Goal: Information Seeking & Learning: Find specific fact

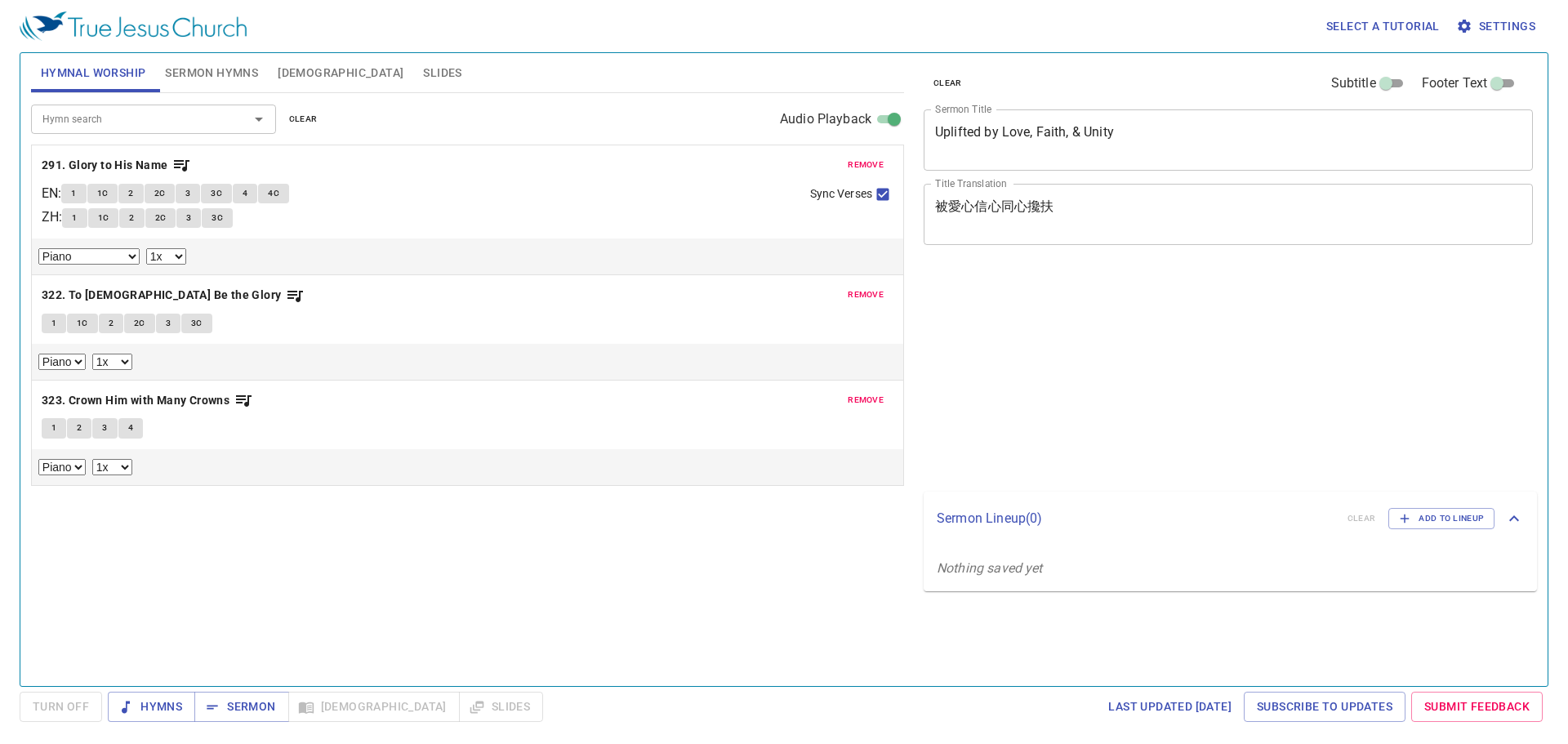
select select "1"
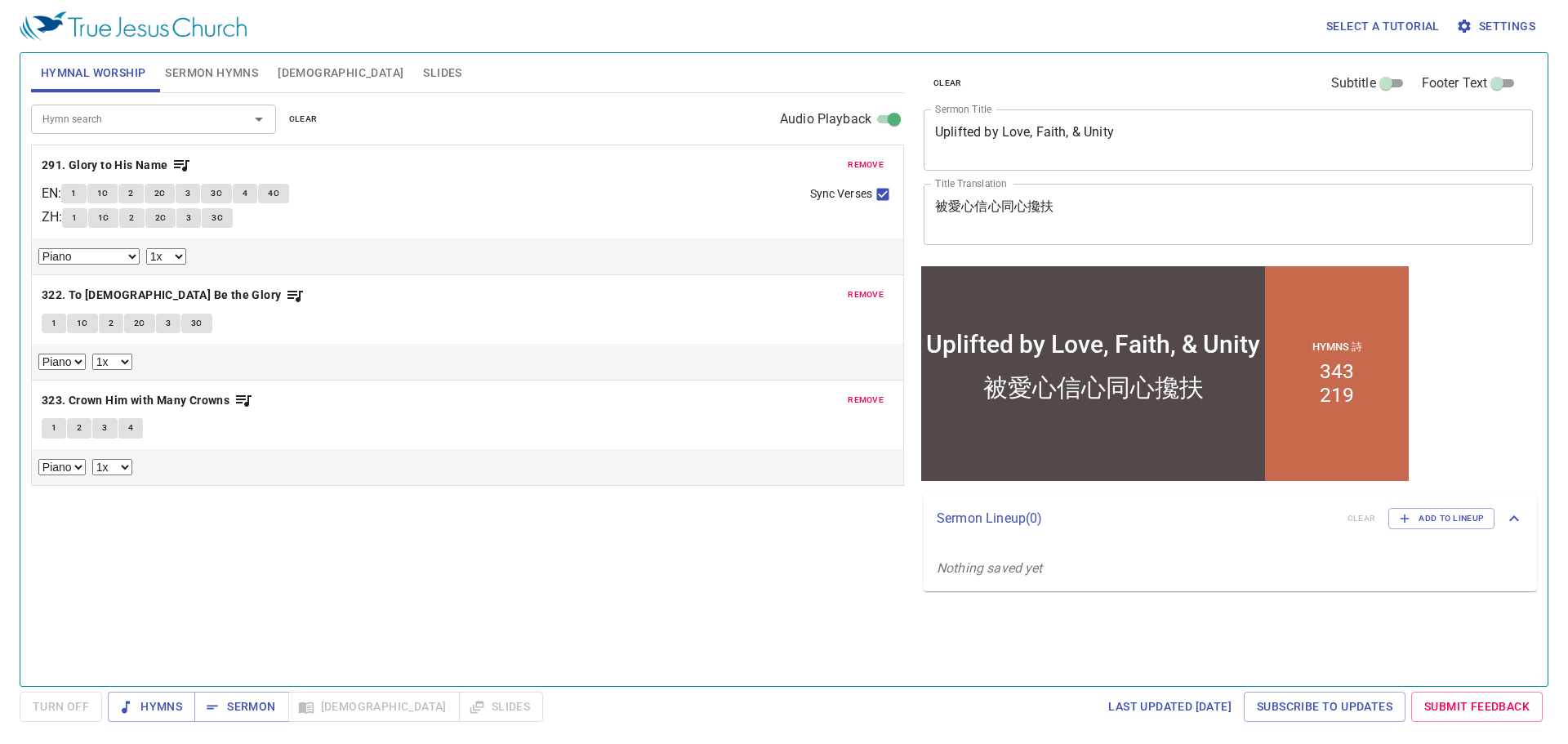
drag, startPoint x: 1132, startPoint y: 115, endPoint x: 1014, endPoint y: 114, distance: 118.0
click at [1014, 114] on div "Uplifted by Love, Faith, & Unity x Sermon Title" at bounding box center [1228, 139] width 609 height 61
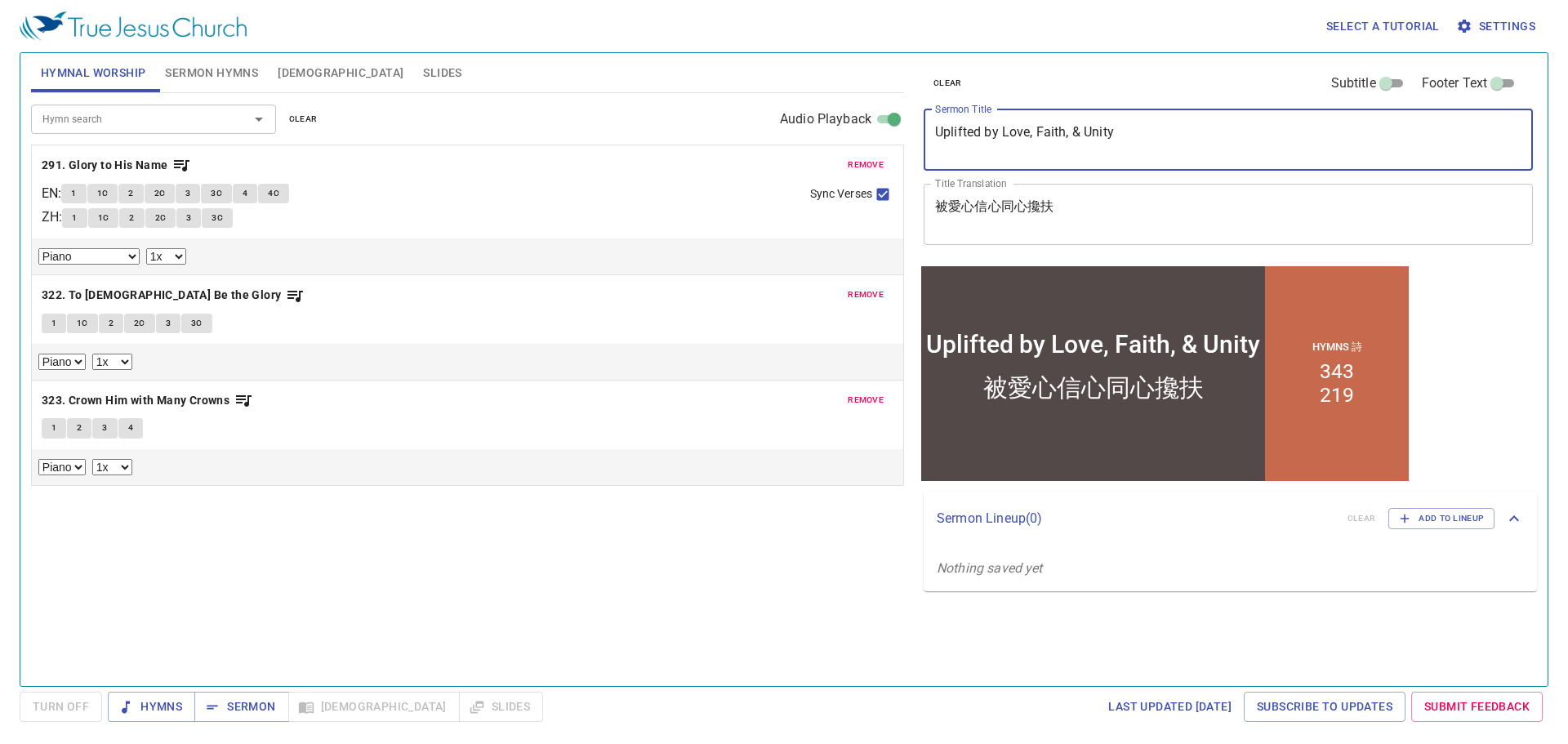
drag, startPoint x: 1123, startPoint y: 136, endPoint x: 812, endPoint y: 131, distance: 311.0
click at [812, 131] on div "Hymnal Worship Sermon Hymns [DEMOGRAPHIC_DATA] Slides Hymn search Hymn search c…" at bounding box center [783, 362] width 1519 height 632
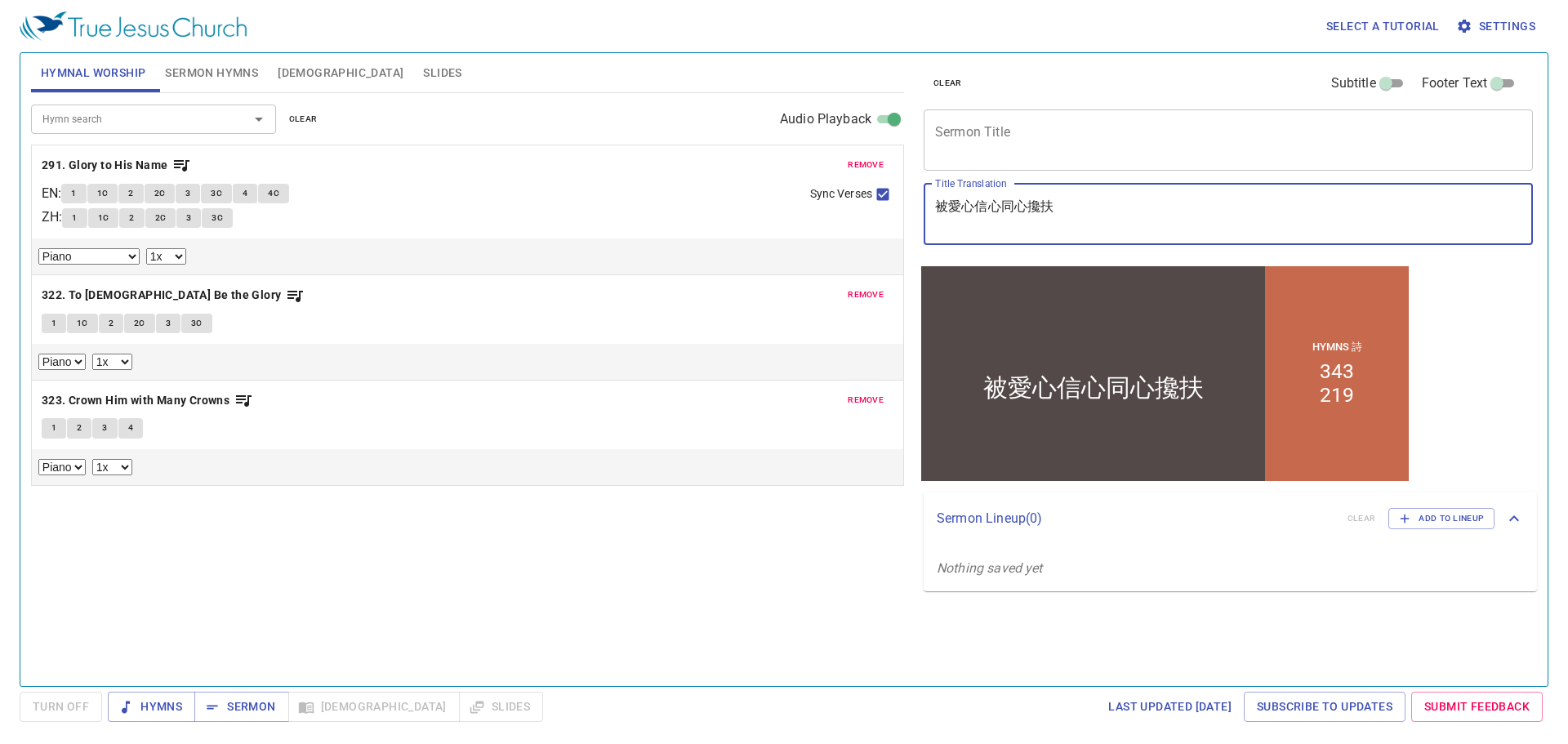
drag, startPoint x: 1100, startPoint y: 211, endPoint x: 903, endPoint y: 184, distance: 198.8
click at [903, 184] on div "Hymnal Worship Sermon Hymns [DEMOGRAPHIC_DATA] Slides Hymn search Hymn search c…" at bounding box center [783, 362] width 1519 height 632
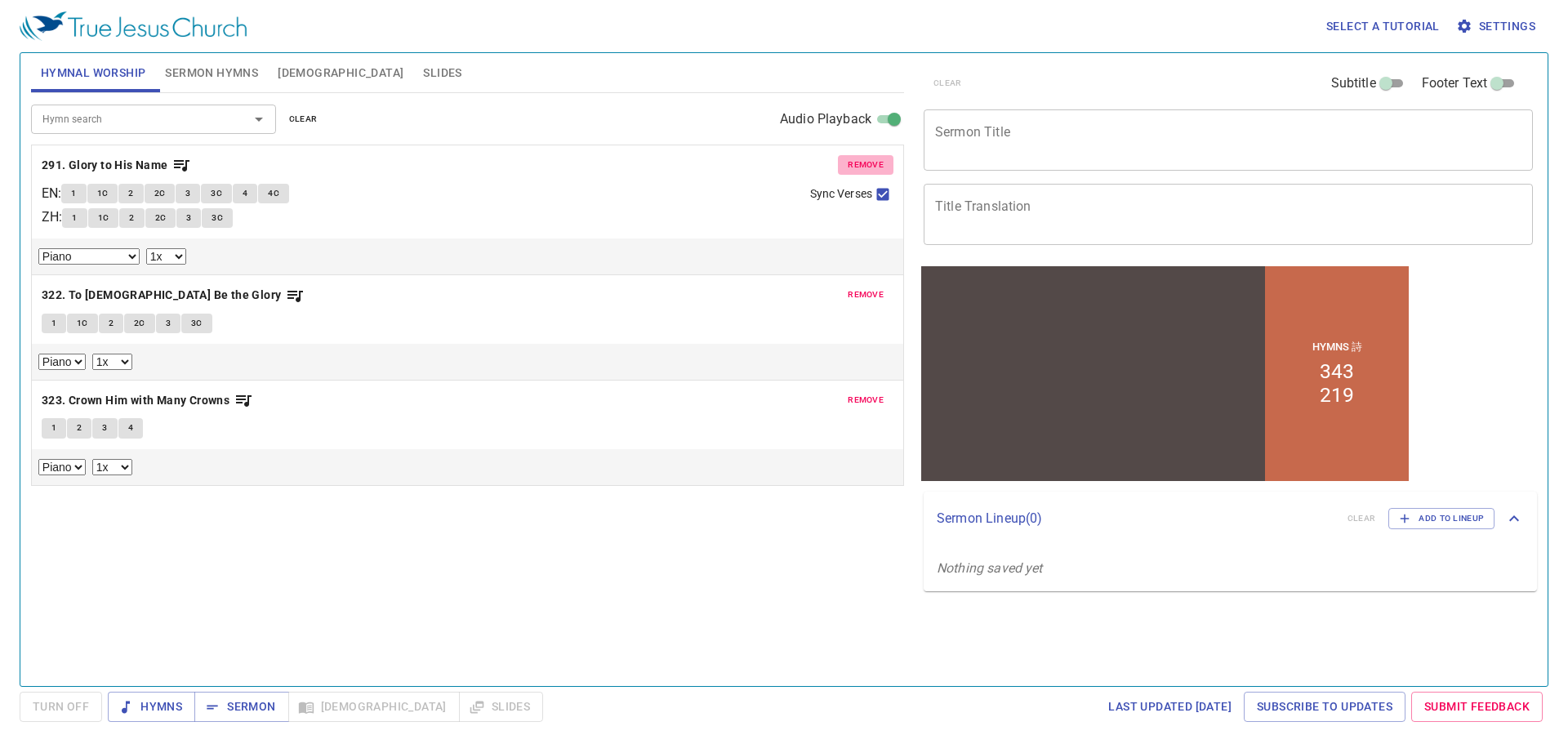
click at [857, 155] on button "remove" at bounding box center [866, 164] width 56 height 20
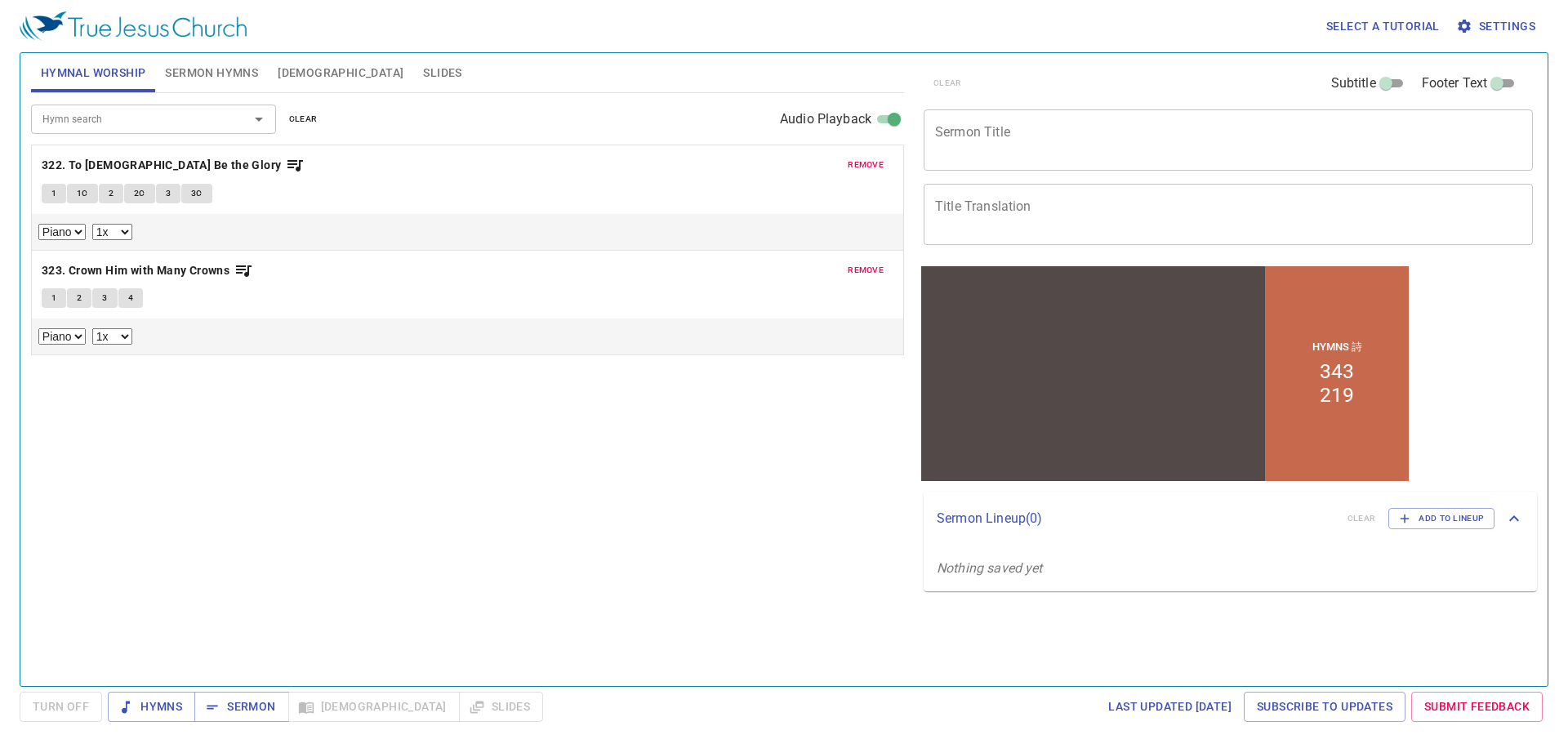
click at [857, 155] on button "remove" at bounding box center [866, 164] width 56 height 20
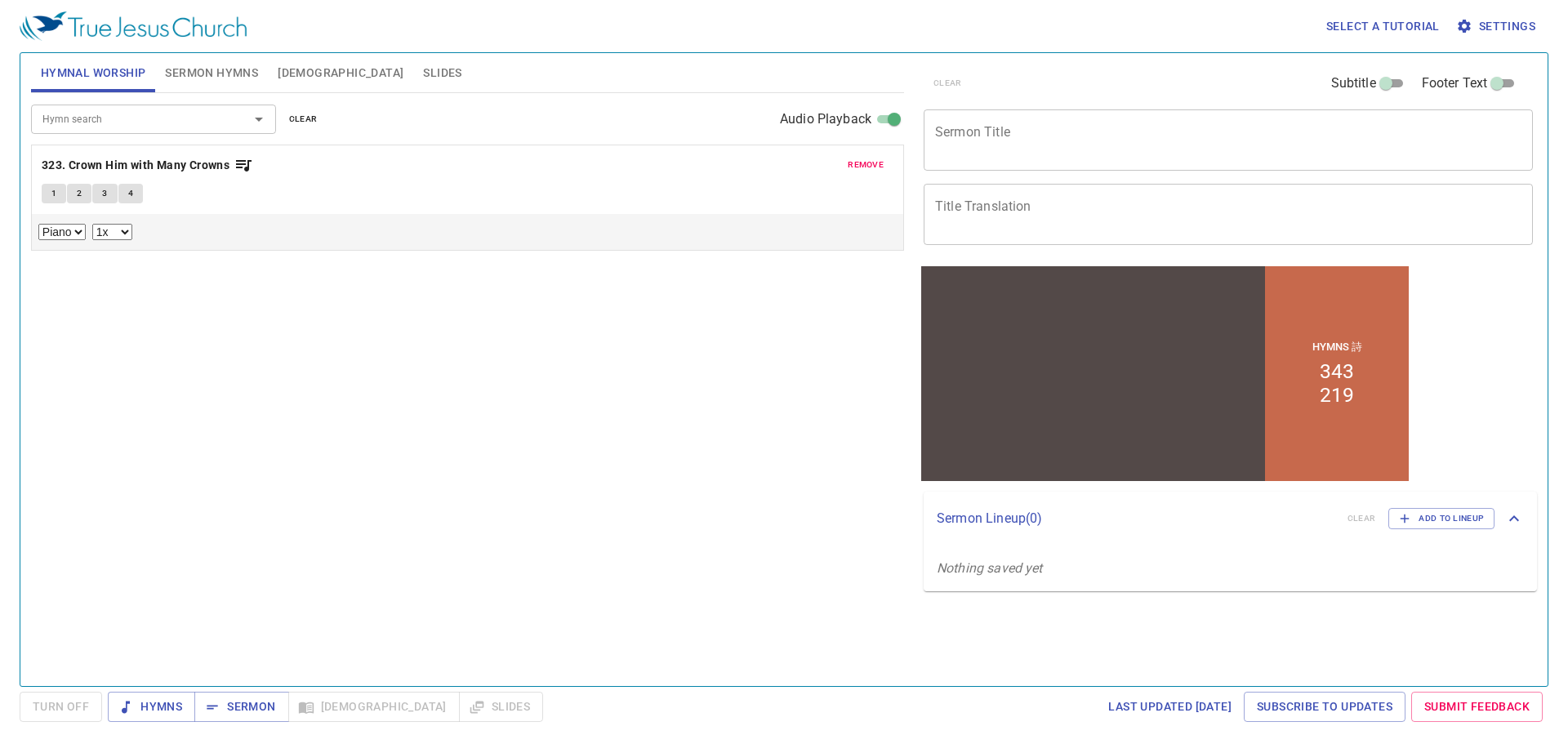
click at [857, 155] on button "remove" at bounding box center [866, 164] width 56 height 20
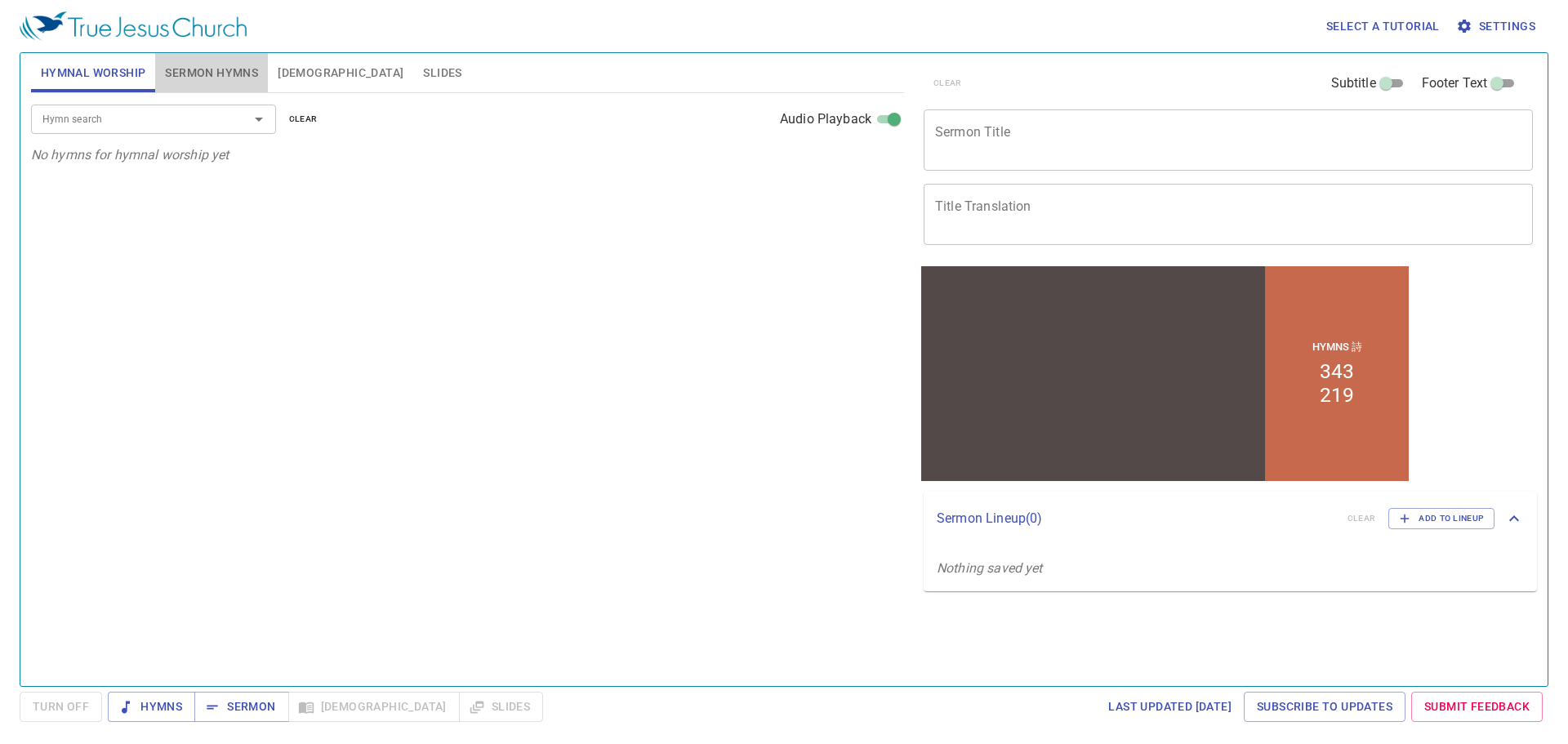
click at [242, 76] on span "Sermon Hymns" at bounding box center [212, 73] width 93 height 21
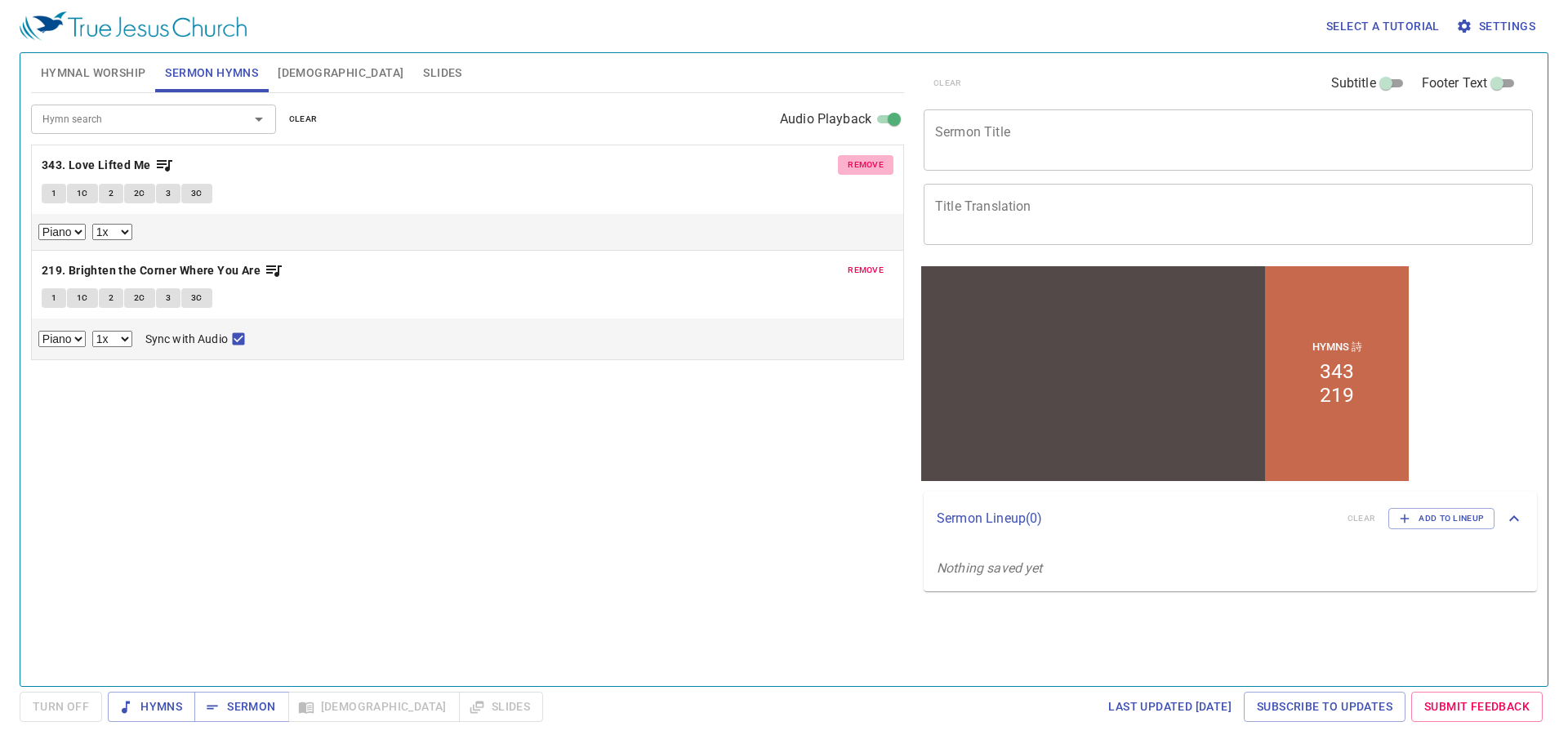
click at [861, 163] on span "remove" at bounding box center [866, 164] width 36 height 15
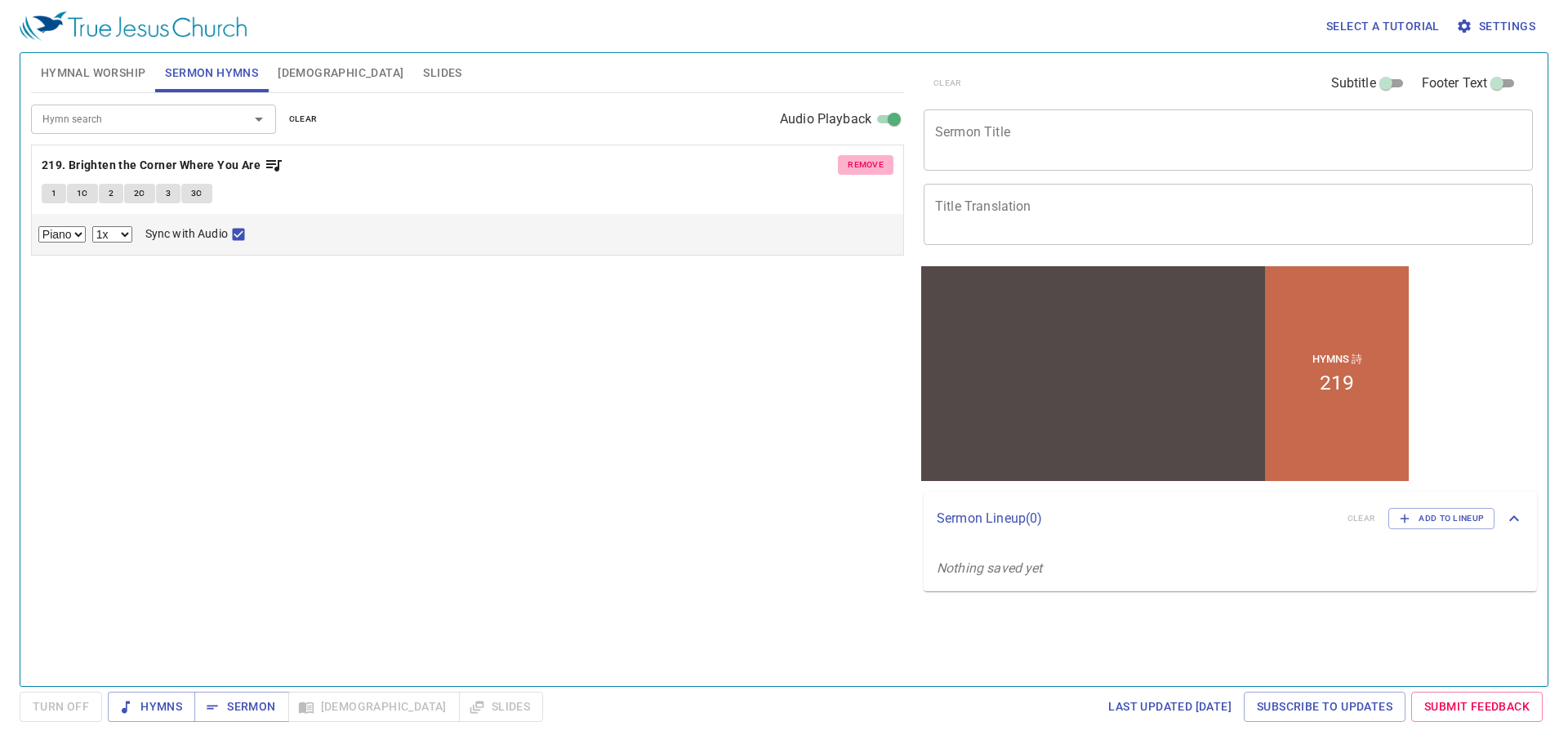
click at [861, 163] on span "remove" at bounding box center [866, 164] width 36 height 15
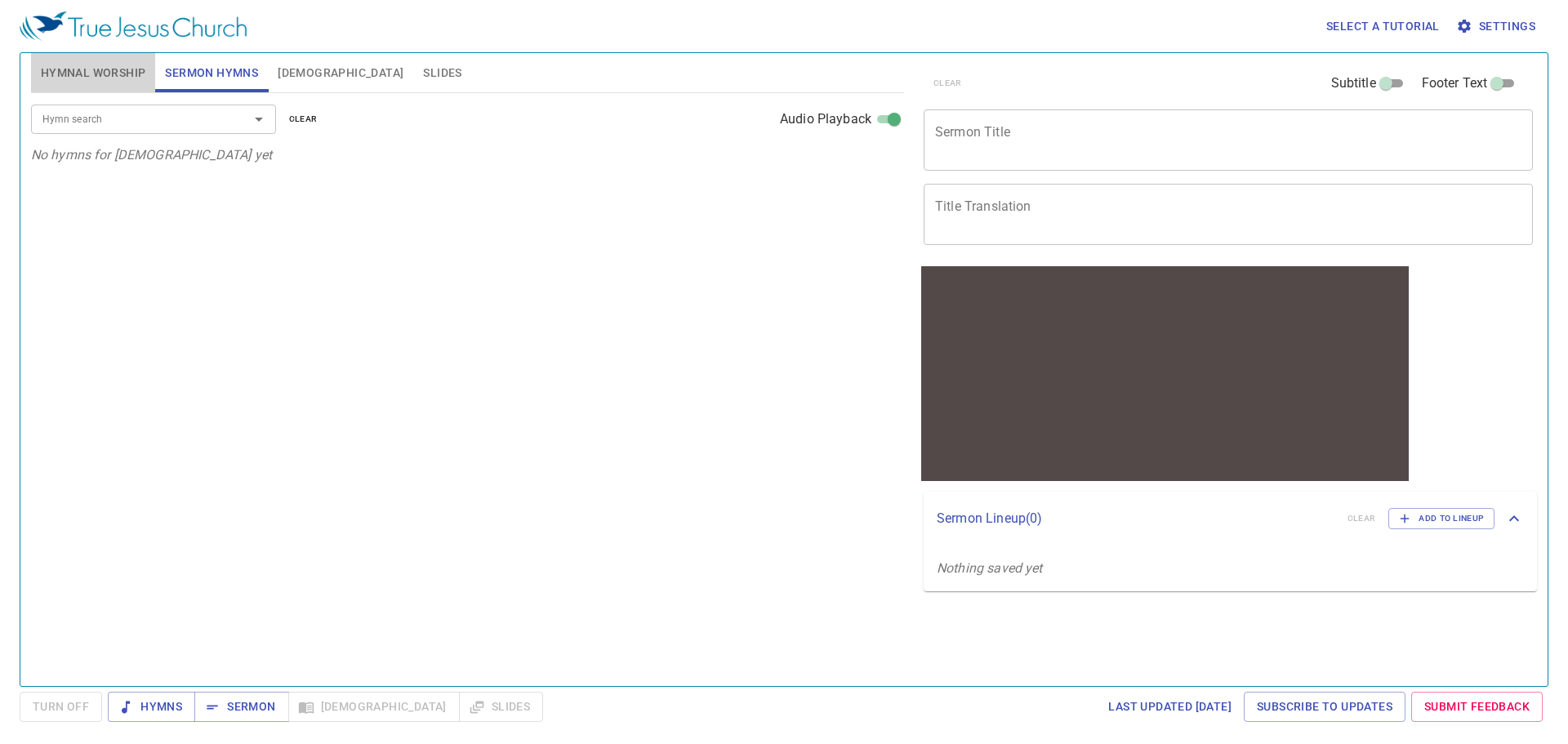
click at [122, 72] on span "Hymnal Worship" at bounding box center [93, 73] width 105 height 21
click at [204, 124] on input "Hymn search" at bounding box center [129, 119] width 187 height 19
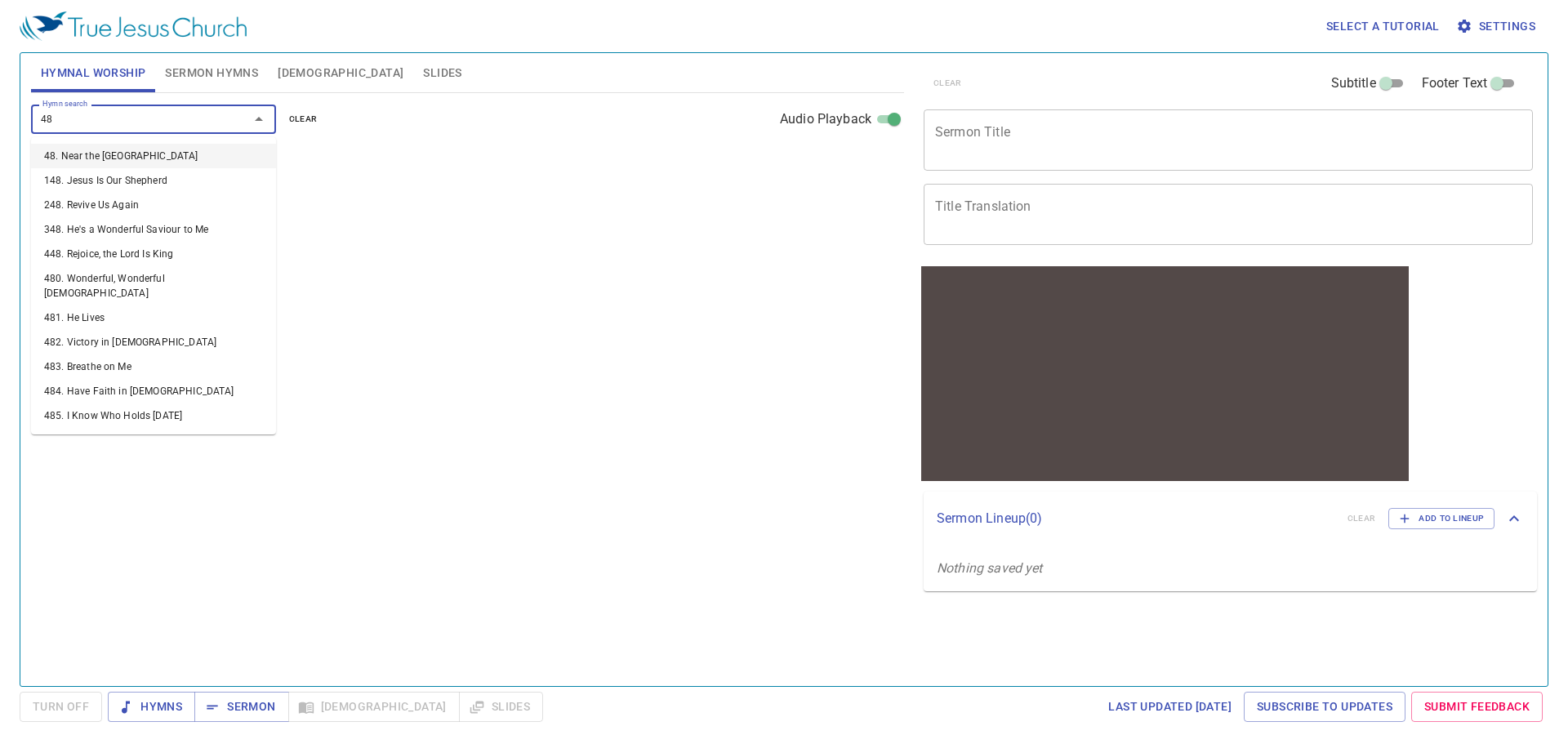
type input "483"
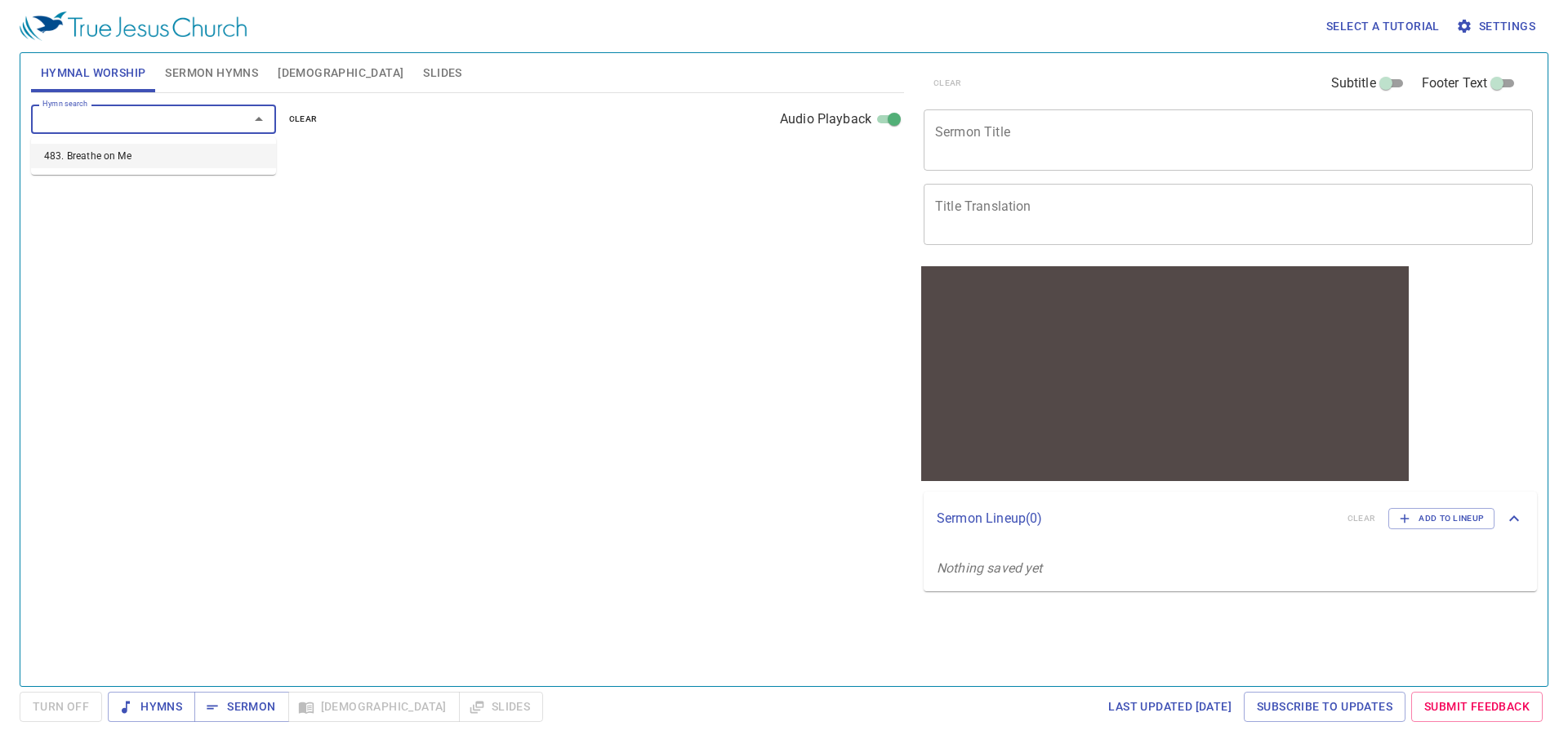
select select "1"
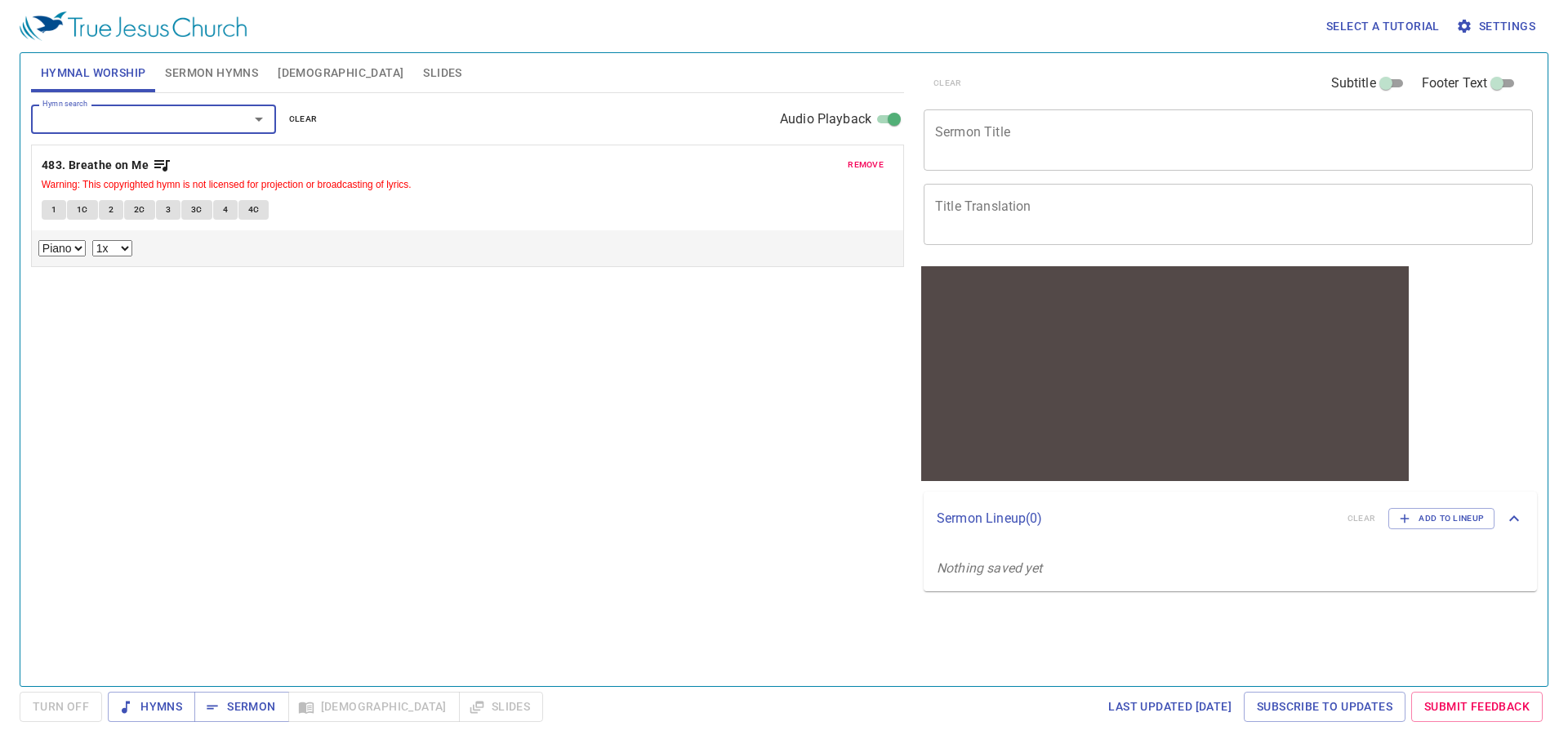
click at [853, 164] on span "remove" at bounding box center [866, 164] width 36 height 15
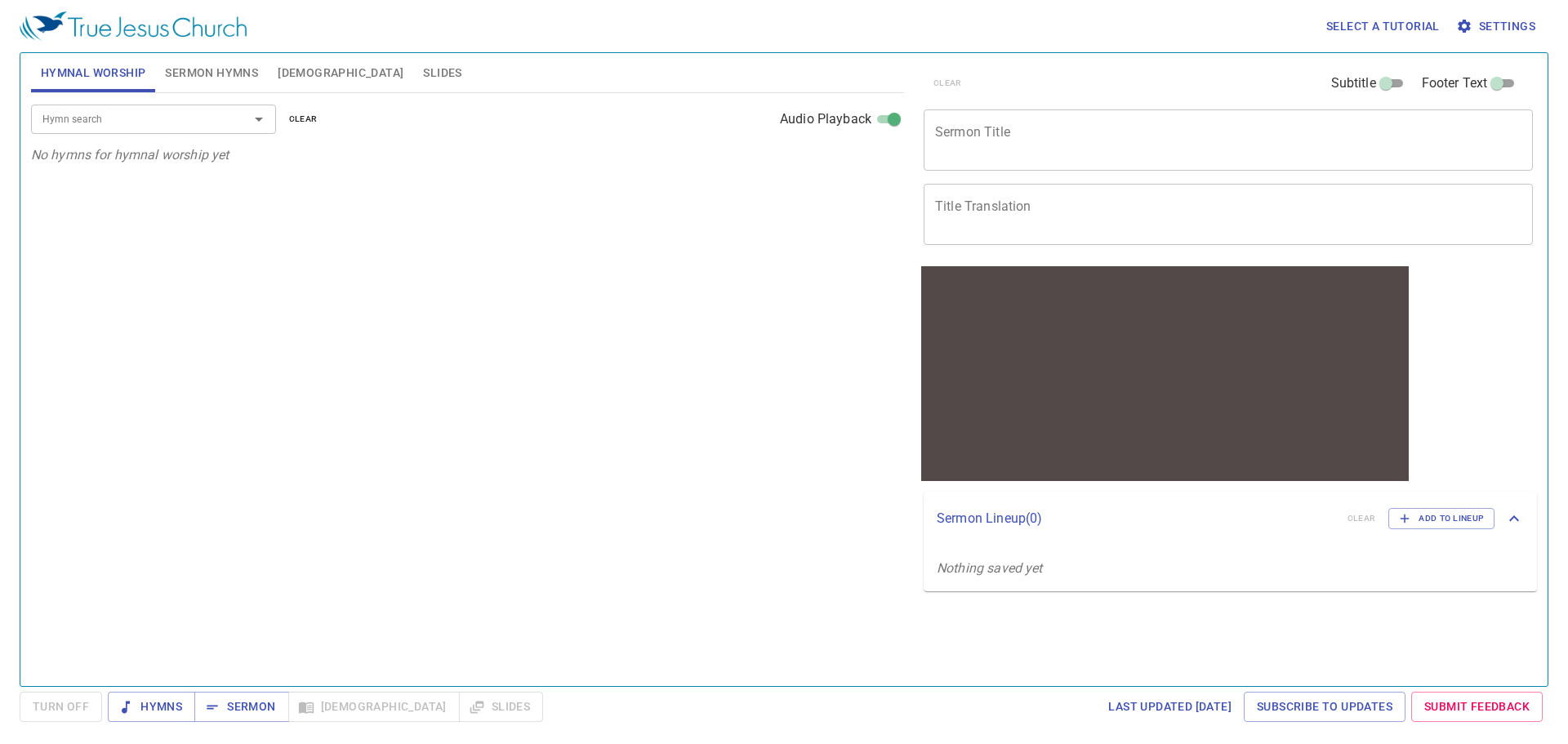
click at [145, 131] on div "Hymn search" at bounding box center [153, 118] width 245 height 28
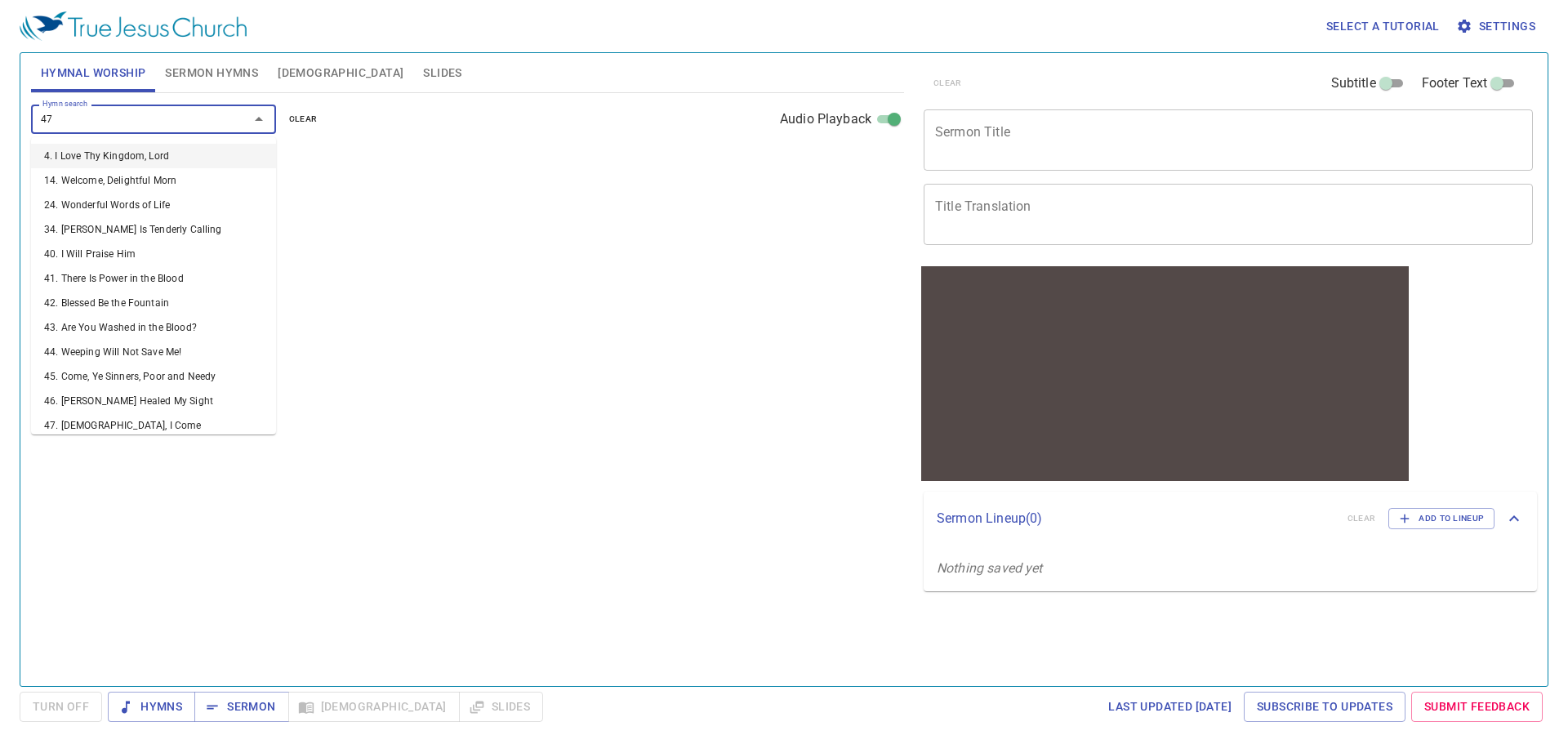
type input "476"
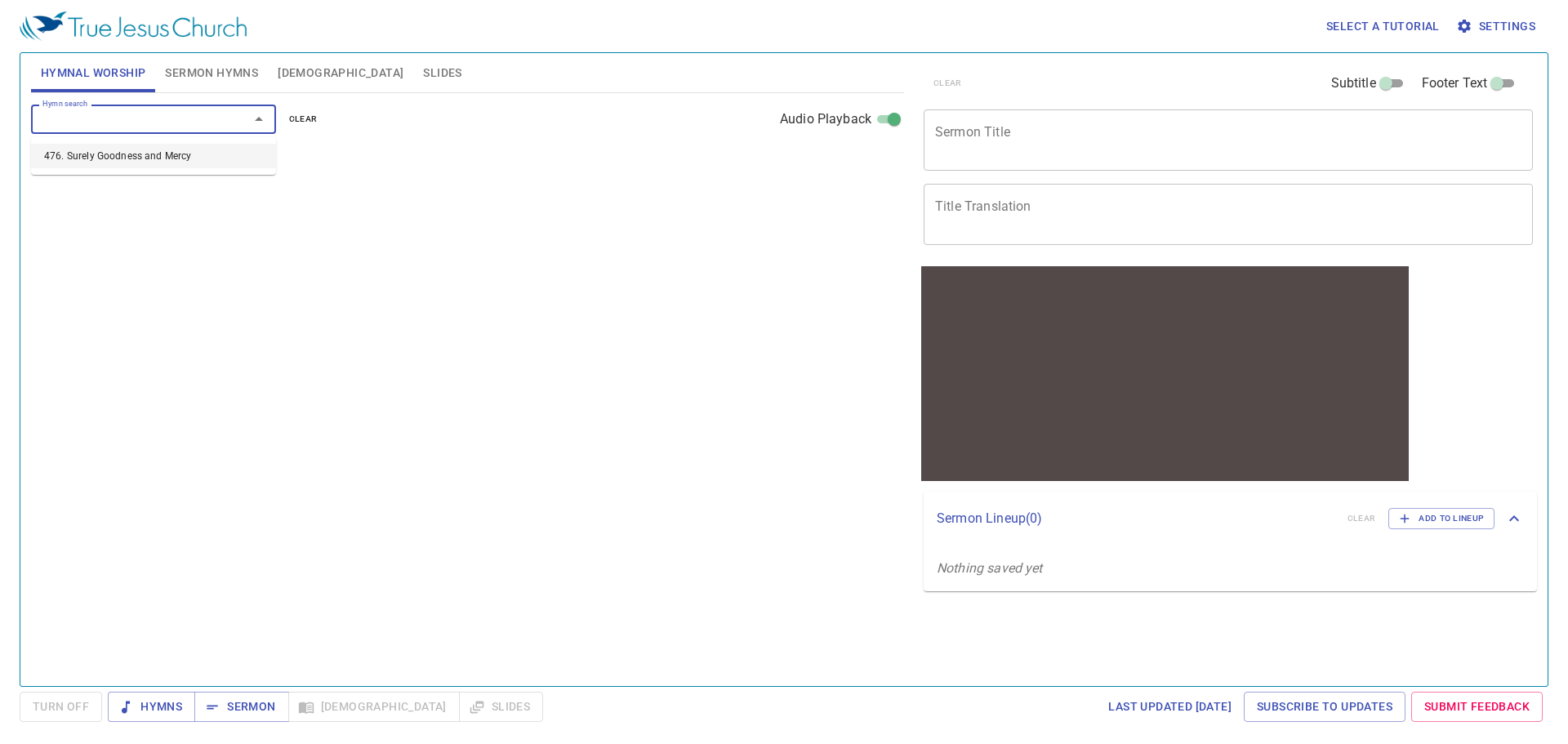
select select "1"
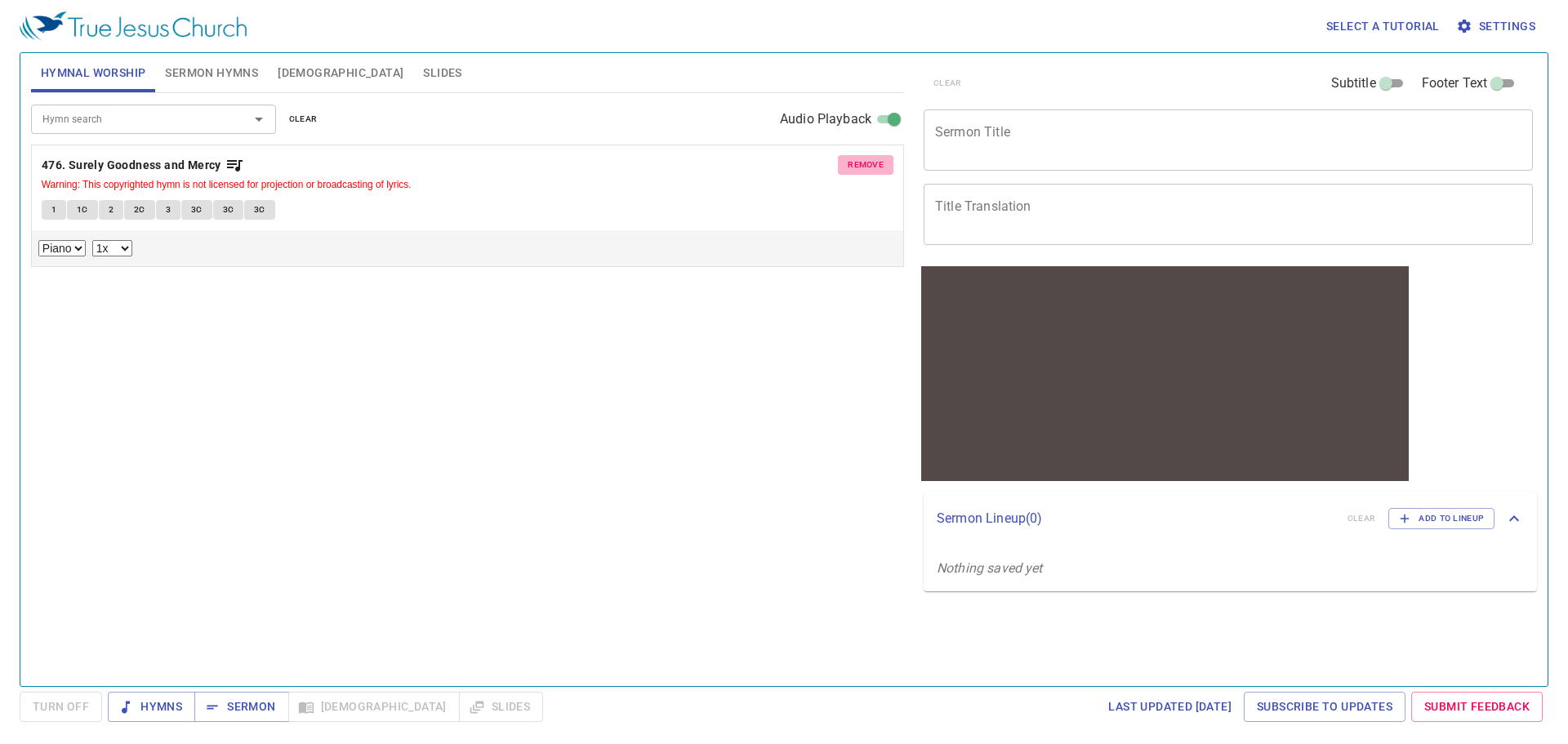
click at [853, 163] on span "remove" at bounding box center [866, 164] width 36 height 15
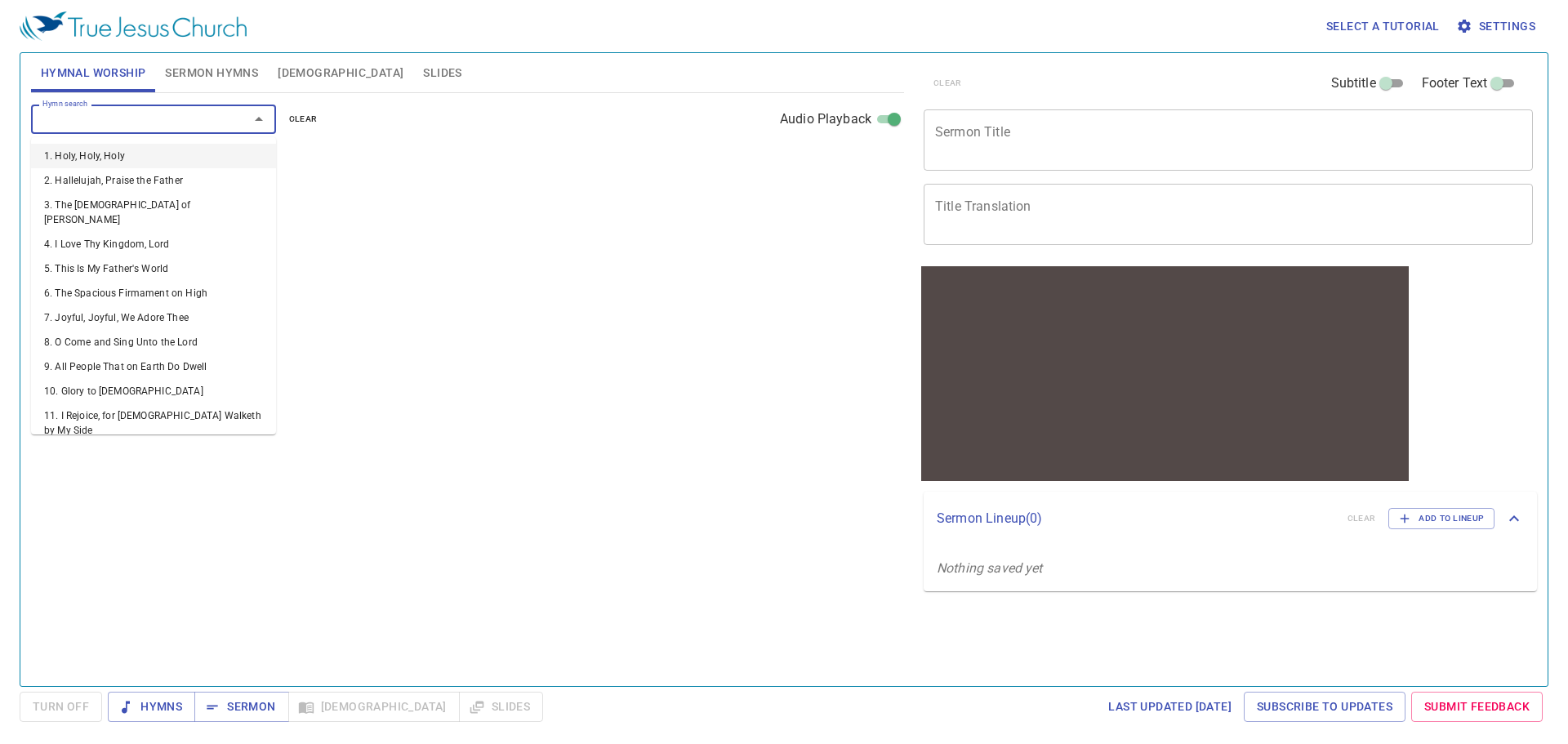
click at [176, 124] on input "Hymn search" at bounding box center [129, 119] width 187 height 19
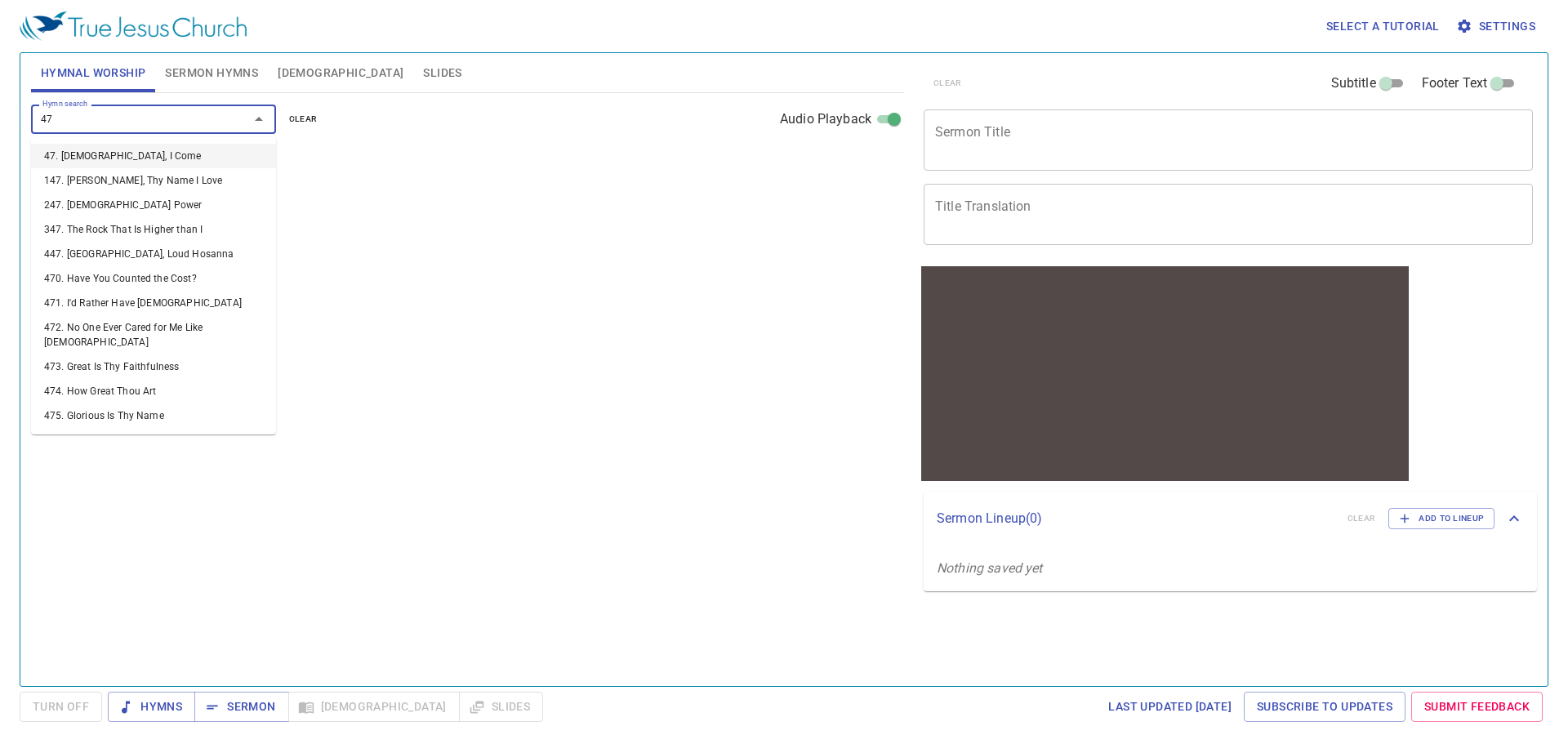
type input "473"
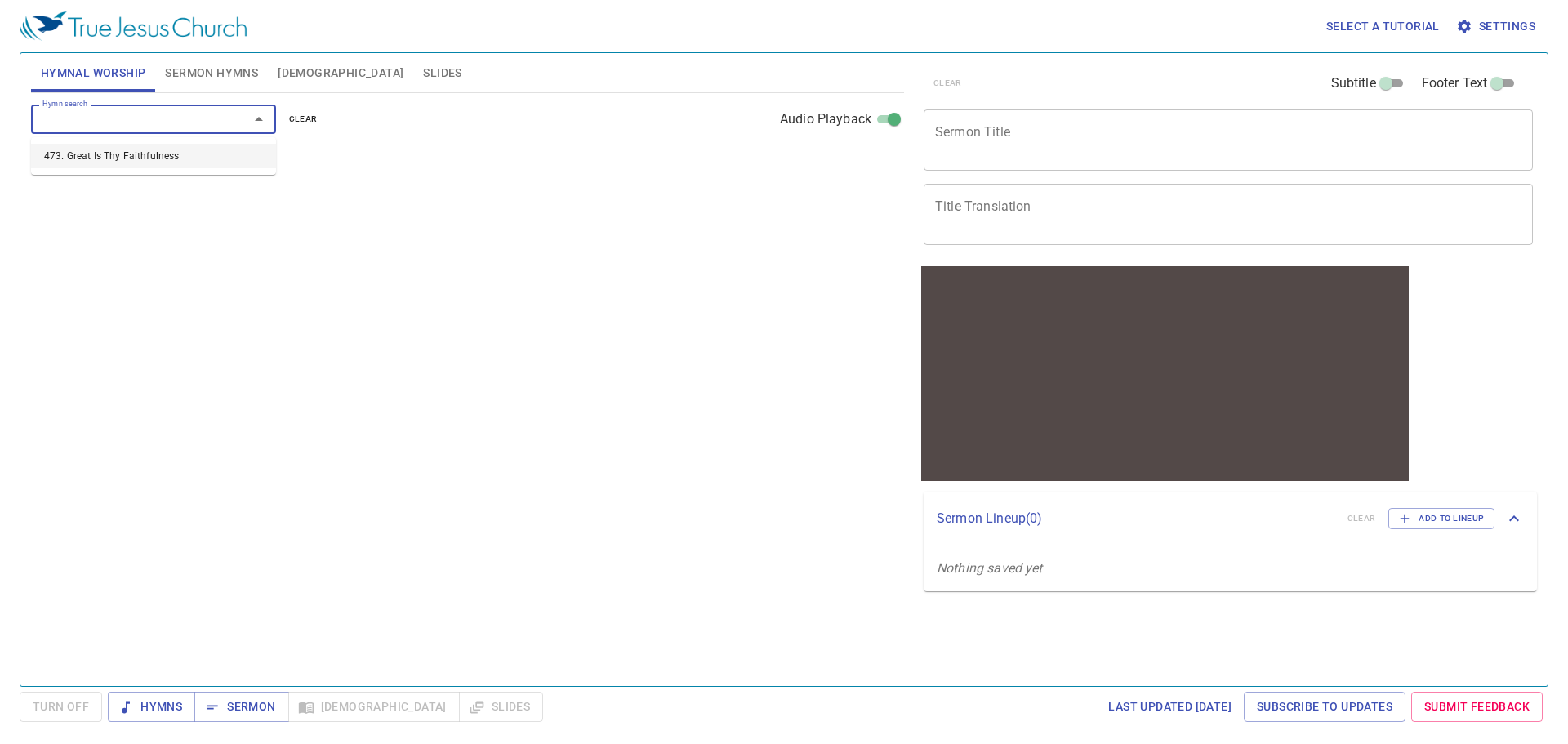
select select "1"
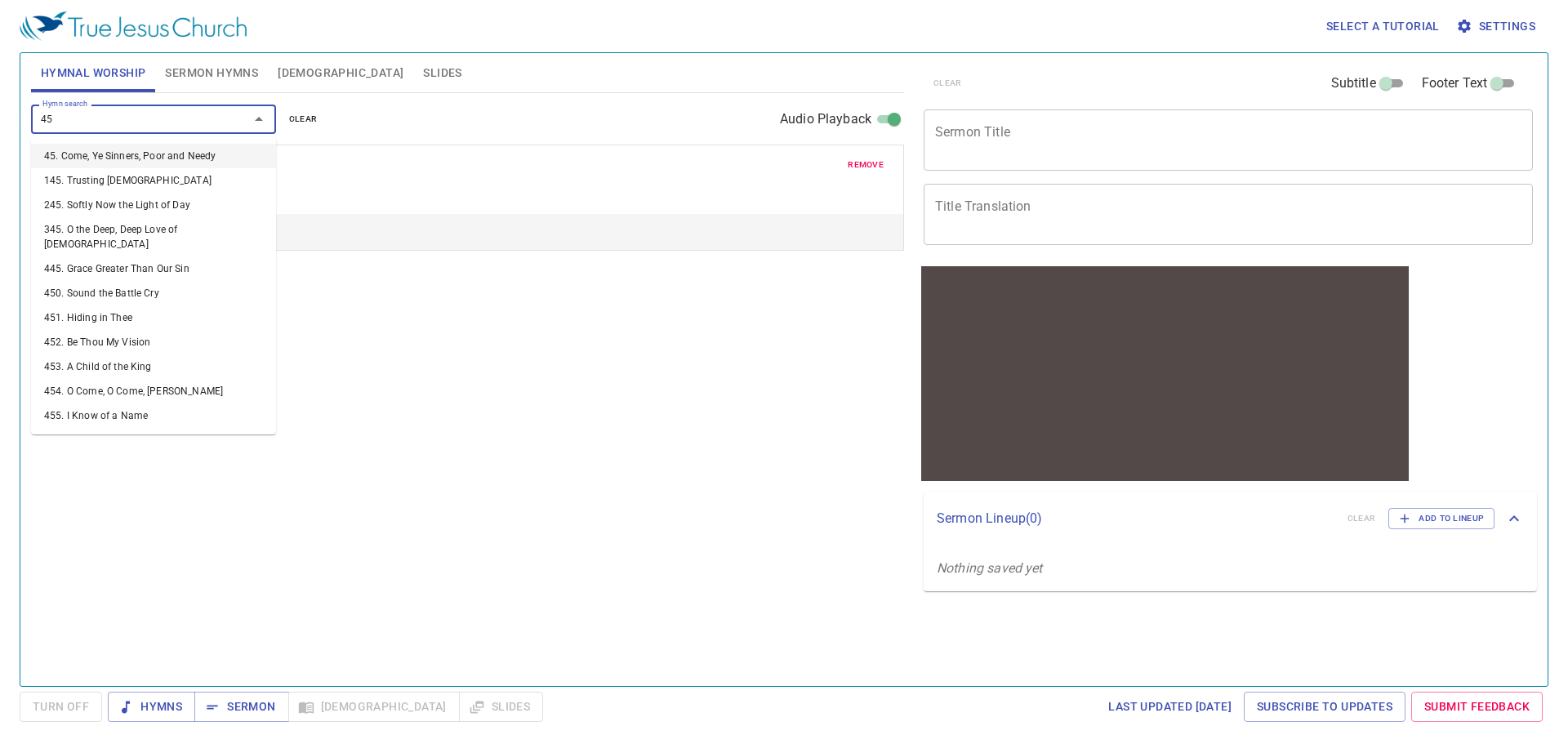
type input "457"
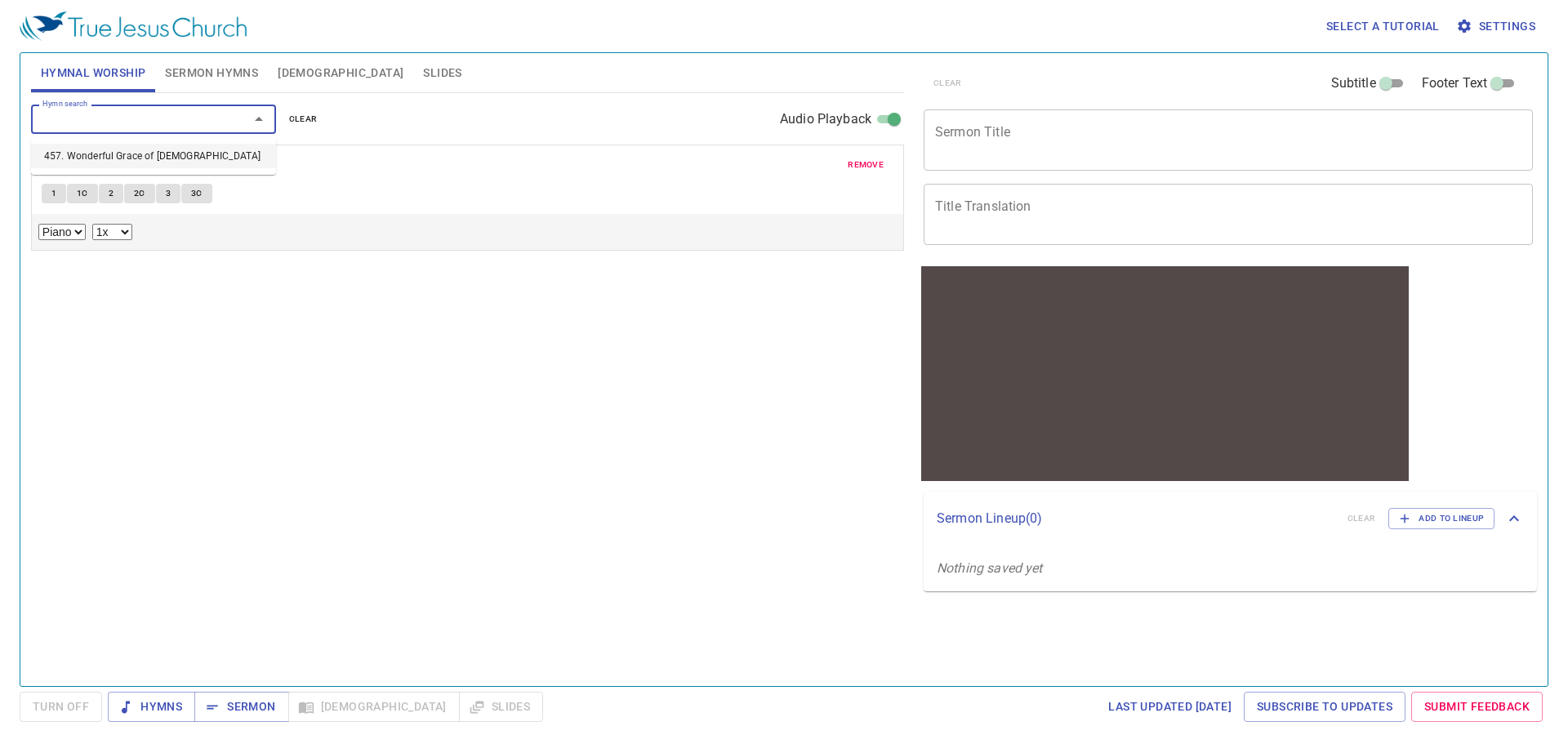
select select "1"
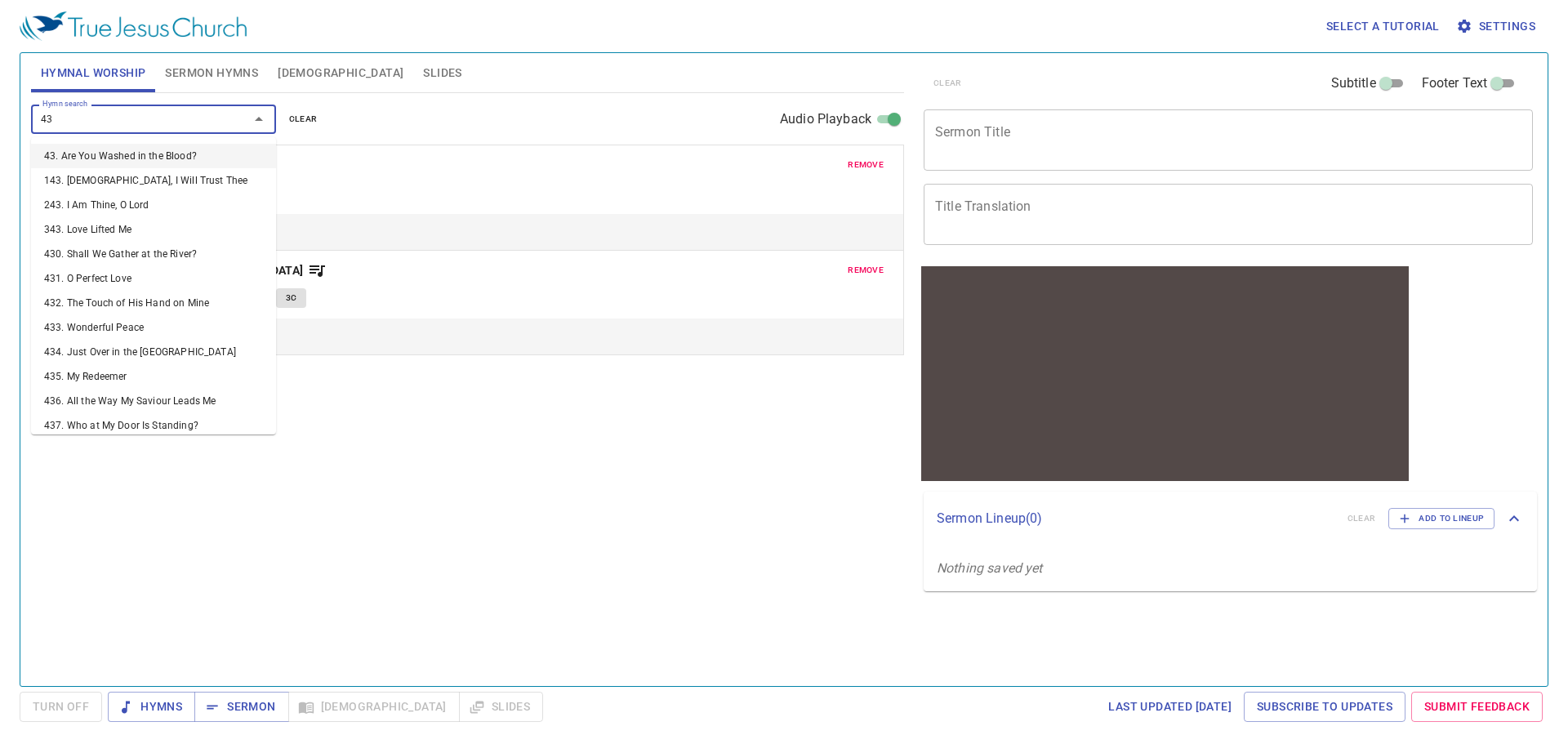
type input "436"
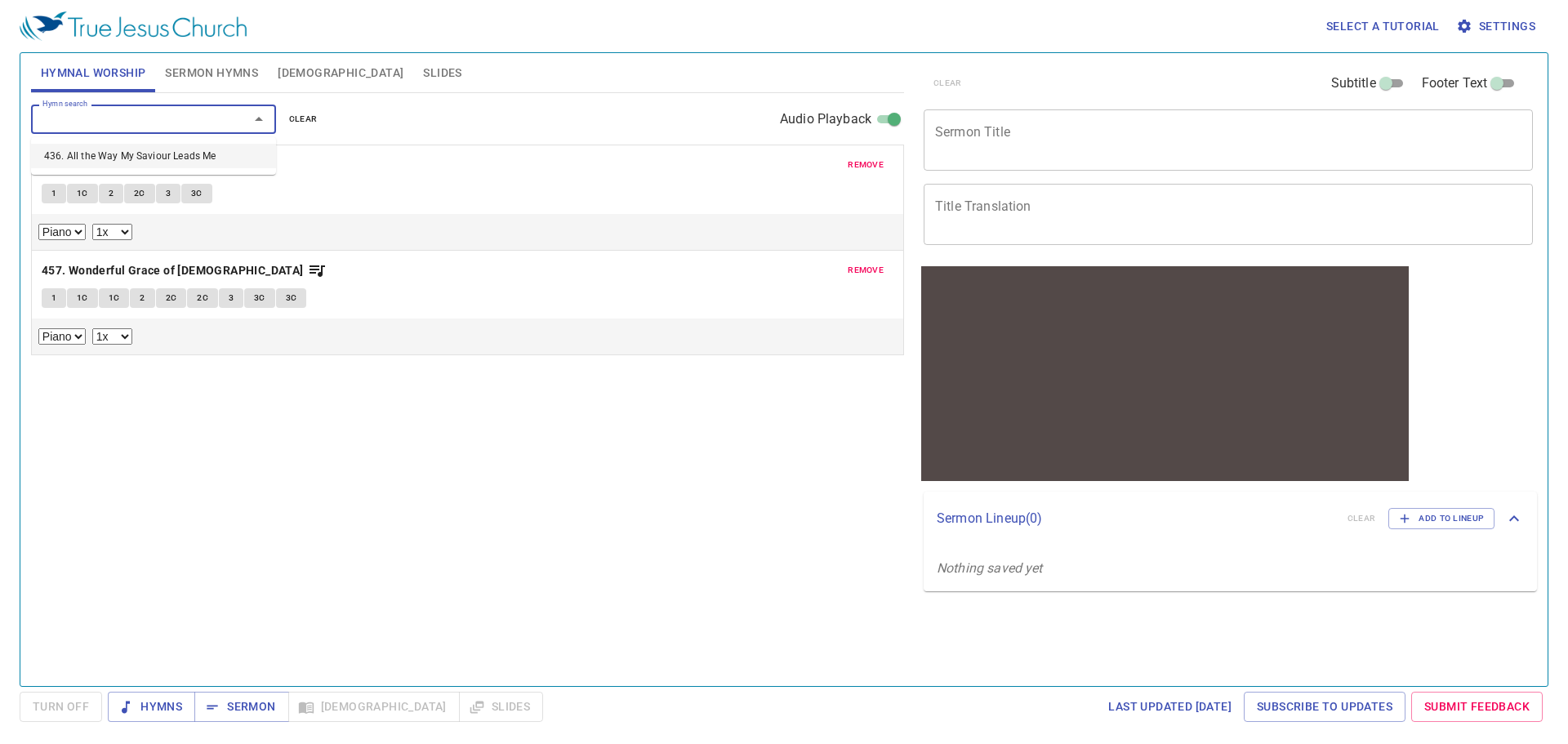
select select "1"
